Goal: Book appointment/travel/reservation

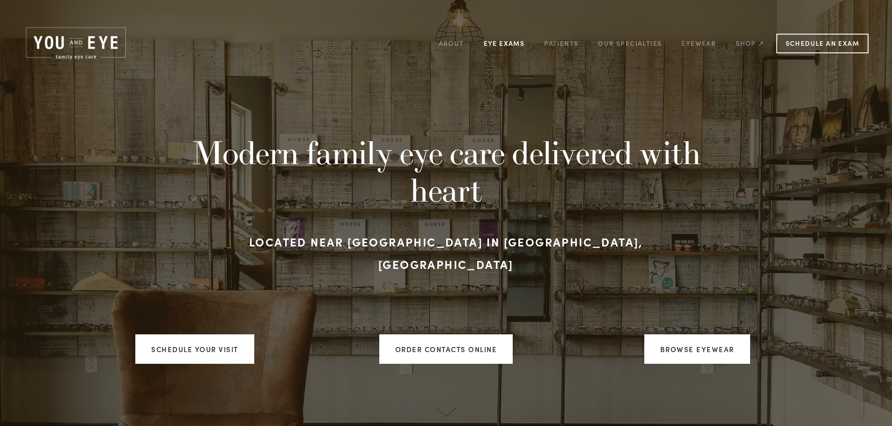
click at [500, 42] on link "Eye Exams" at bounding box center [504, 43] width 41 height 15
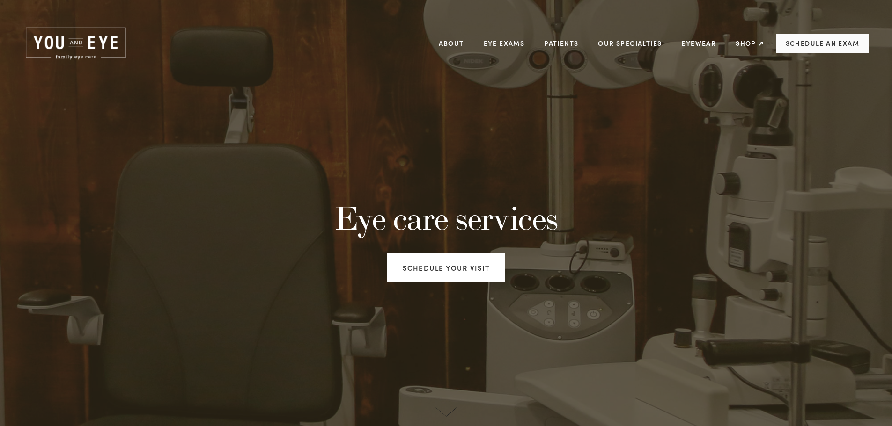
click at [811, 45] on link "Schedule an Exam" at bounding box center [822, 44] width 92 height 20
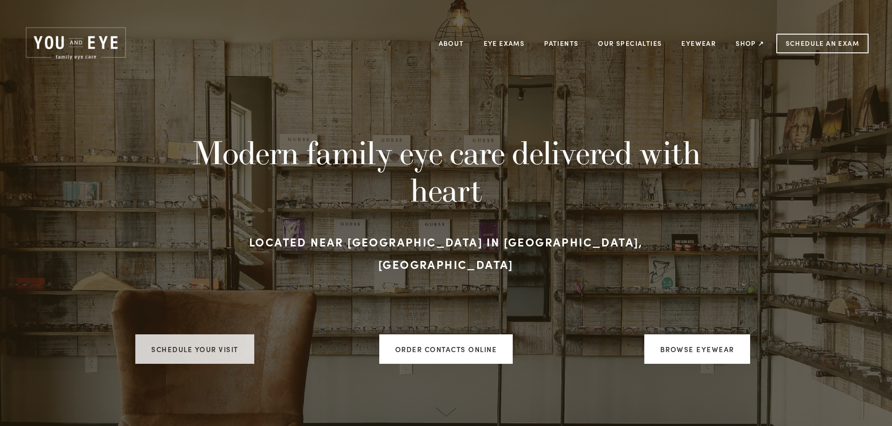
click at [222, 344] on link "Schedule your visit" at bounding box center [194, 349] width 119 height 29
